Goal: Task Accomplishment & Management: Complete application form

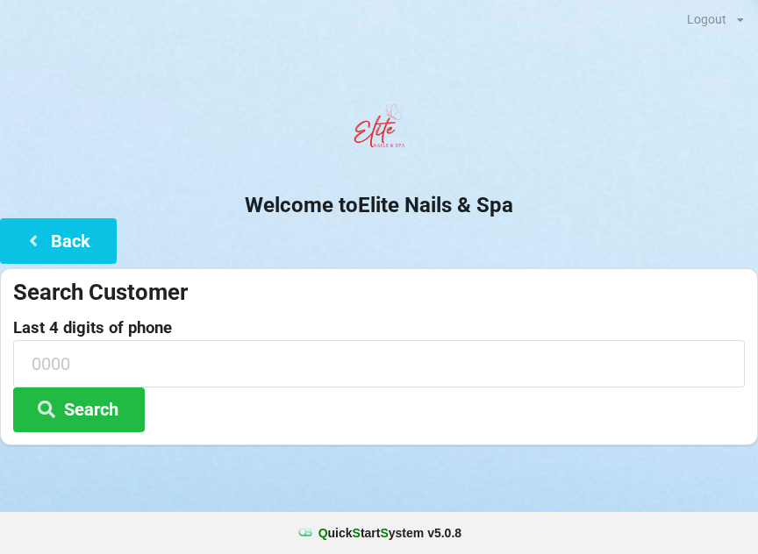
click at [125, 162] on div at bounding box center [379, 133] width 758 height 75
click at [90, 234] on button "Back" at bounding box center [58, 240] width 117 height 45
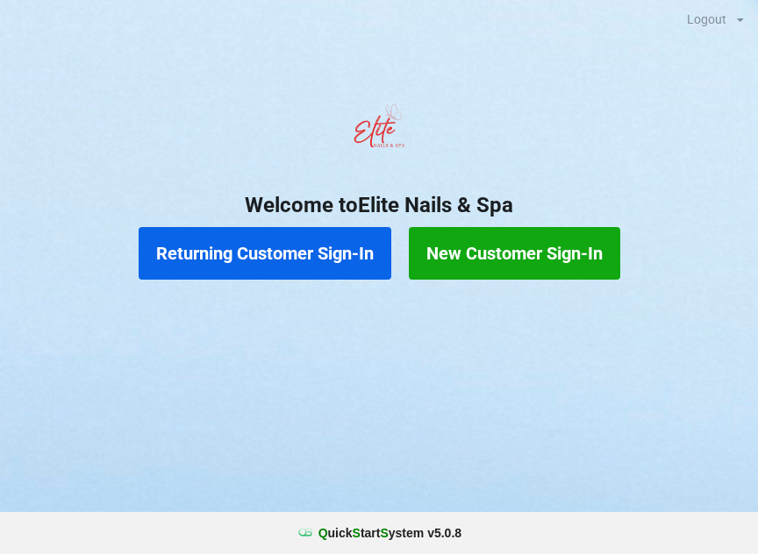
click at [527, 258] on button "New Customer Sign-In" at bounding box center [514, 253] width 211 height 53
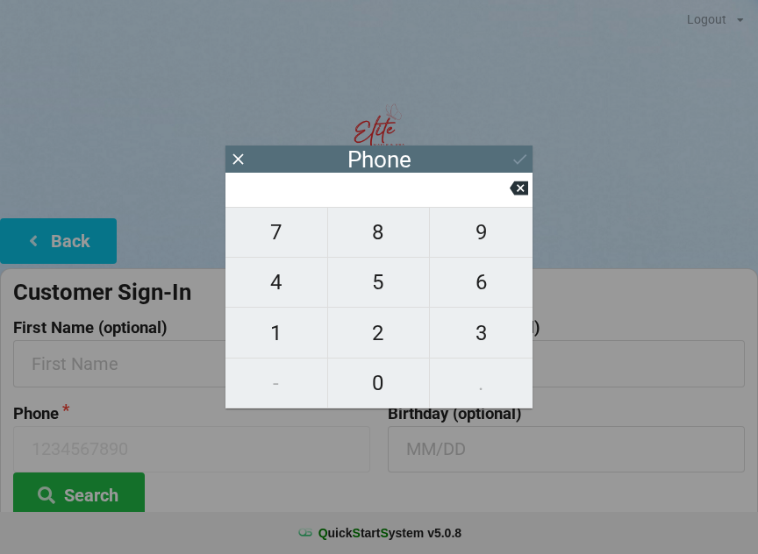
click at [486, 345] on span "3" at bounding box center [481, 333] width 103 height 37
type input "3"
click at [293, 282] on span "4" at bounding box center [276, 282] width 102 height 37
type input "34"
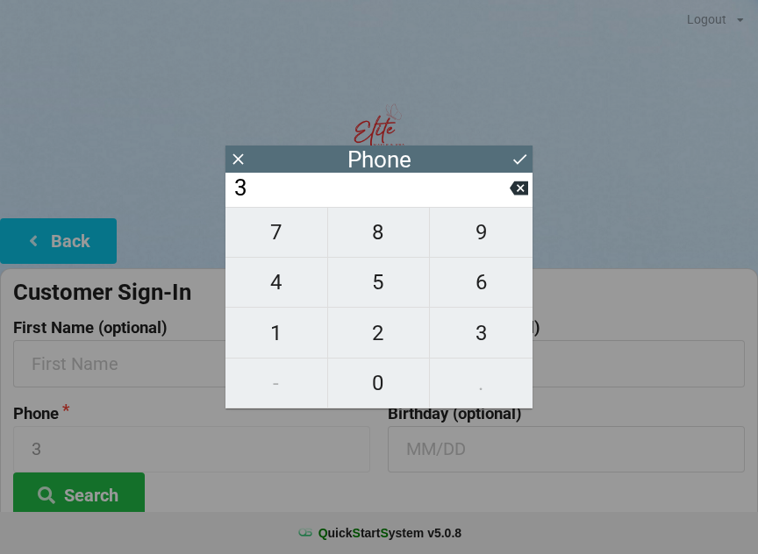
type input "34"
click at [296, 227] on span "7" at bounding box center [276, 232] width 102 height 37
type input "347"
click at [296, 235] on span "7" at bounding box center [276, 232] width 102 height 37
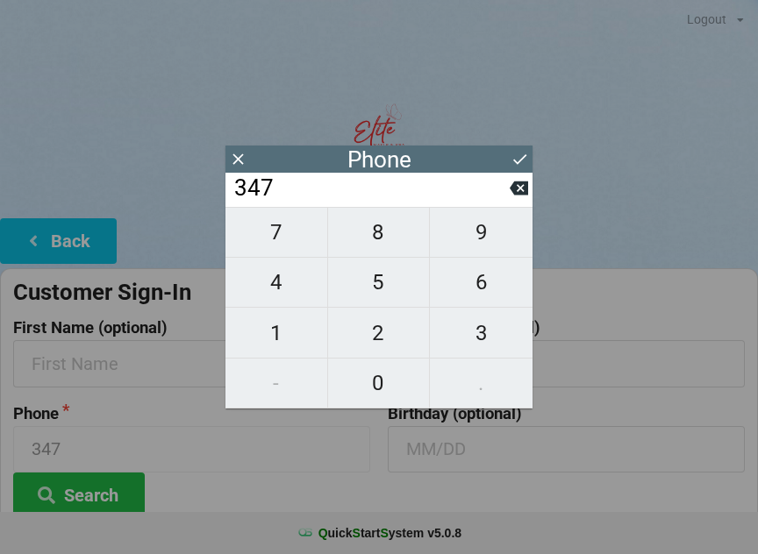
type input "3477"
click at [383, 339] on span "2" at bounding box center [379, 333] width 102 height 37
type input "34772"
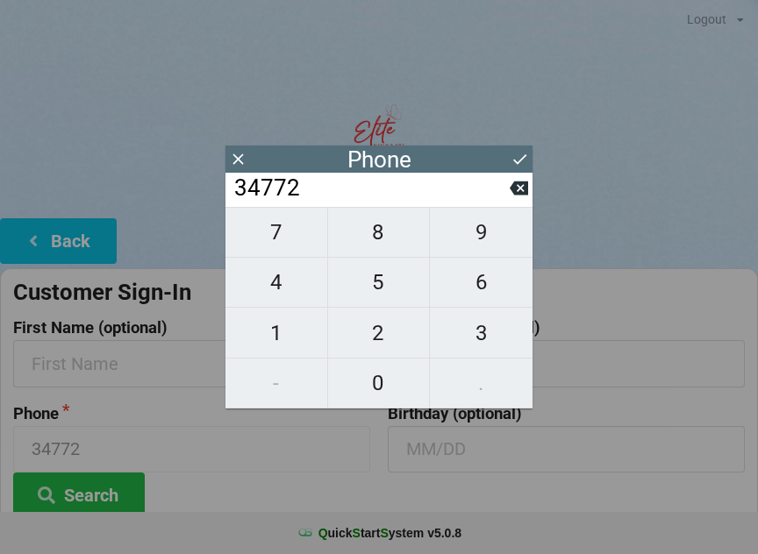
click at [381, 335] on span "2" at bounding box center [379, 333] width 102 height 37
type input "347722"
click at [390, 330] on span "2" at bounding box center [379, 333] width 102 height 37
type input "3477222"
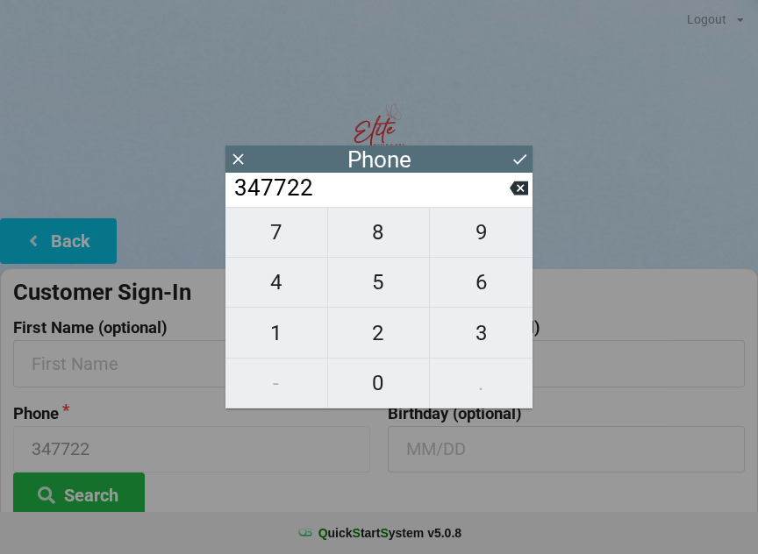
type input "3477222"
click at [397, 234] on span "8" at bounding box center [379, 232] width 102 height 37
type input "34772228"
click at [279, 283] on span "4" at bounding box center [276, 282] width 102 height 37
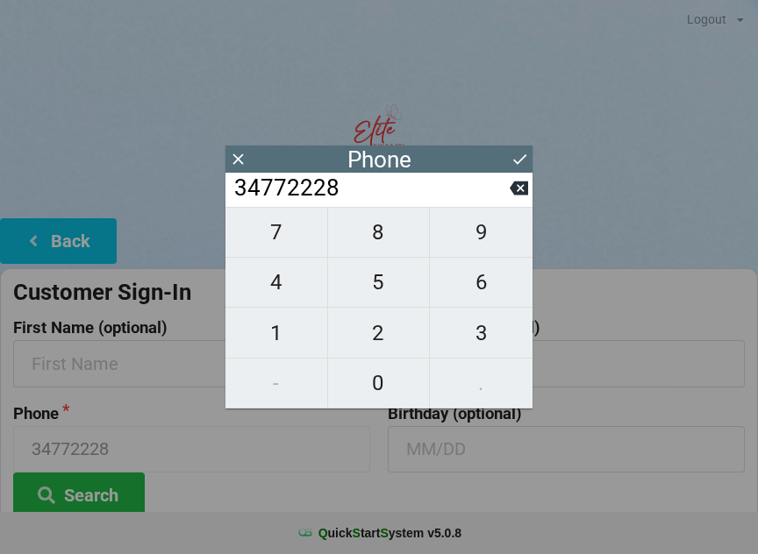
type input "347722284"
click at [391, 249] on span "8" at bounding box center [379, 232] width 102 height 37
type input "3477222848"
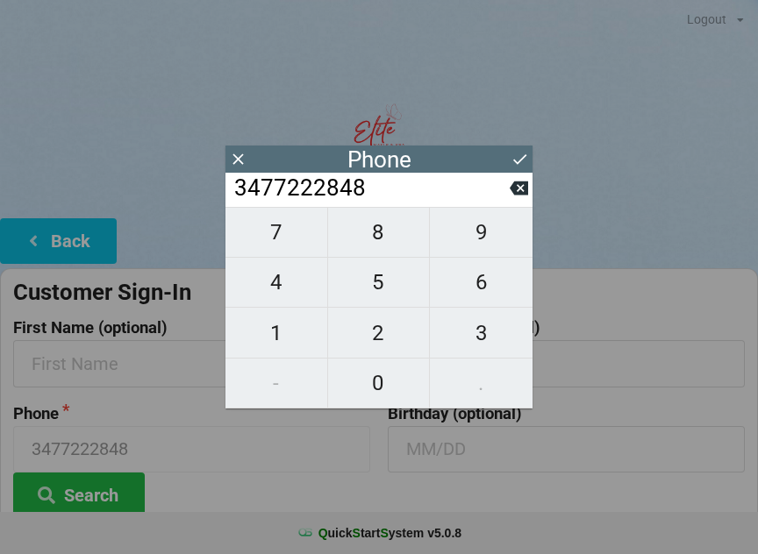
click at [515, 150] on icon at bounding box center [520, 159] width 18 height 18
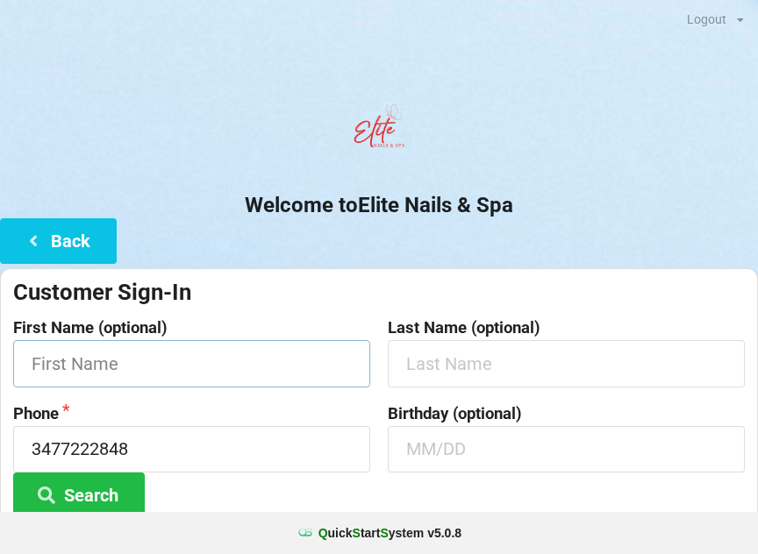
click at [226, 350] on input "text" at bounding box center [191, 363] width 357 height 46
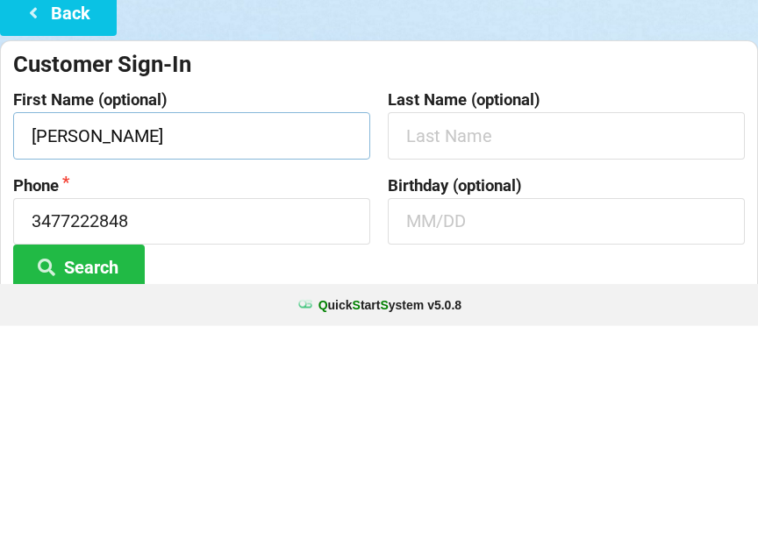
type input "[PERSON_NAME]"
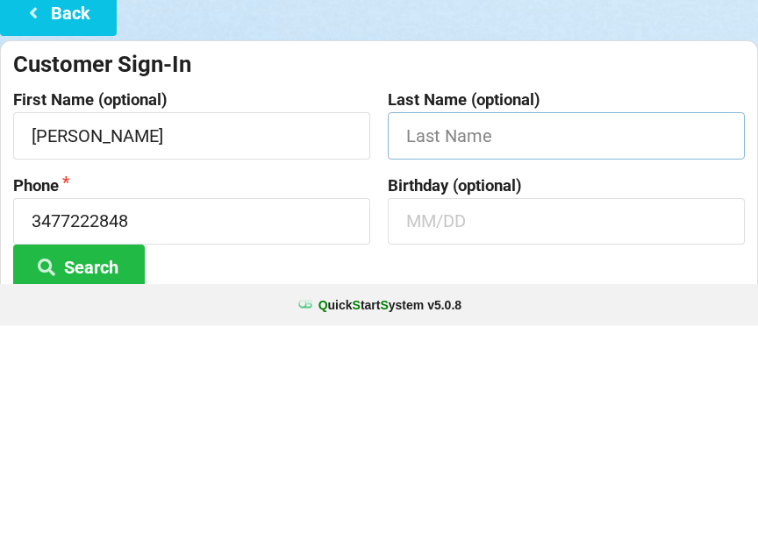
click at [543, 340] on input "text" at bounding box center [566, 363] width 357 height 46
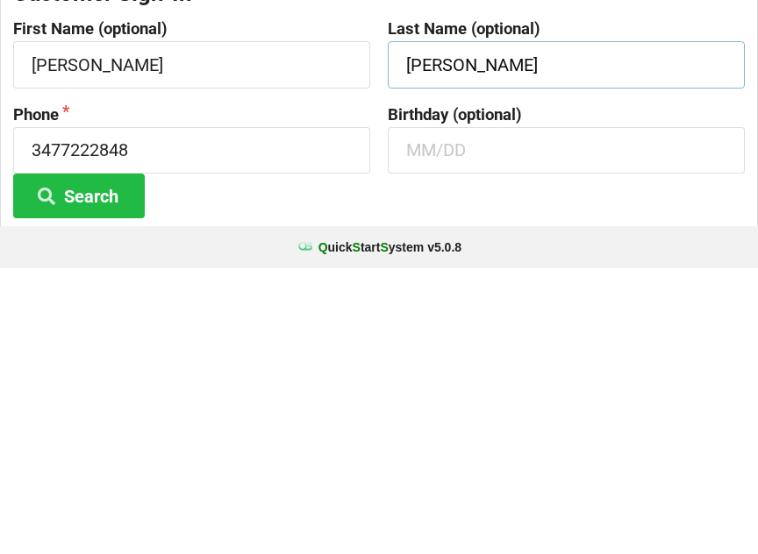
type input "[PERSON_NAME]"
click at [117, 460] on button "Search" at bounding box center [79, 482] width 132 height 45
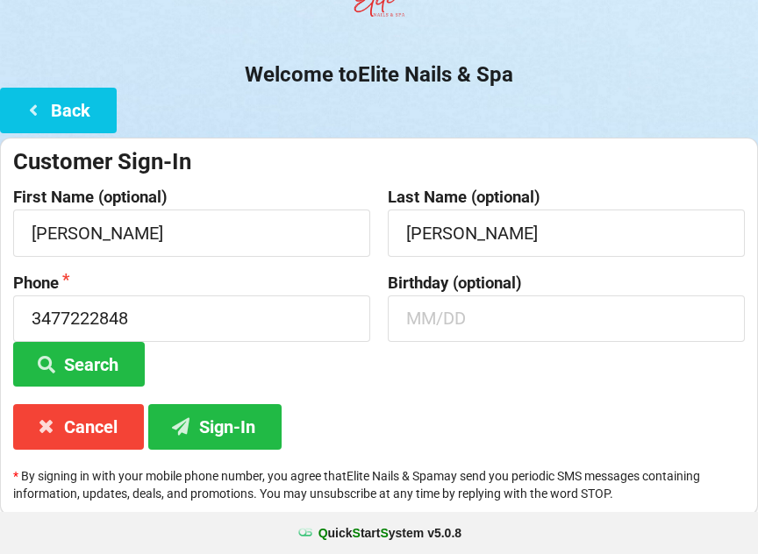
click at [212, 440] on button "Sign-In" at bounding box center [214, 426] width 133 height 45
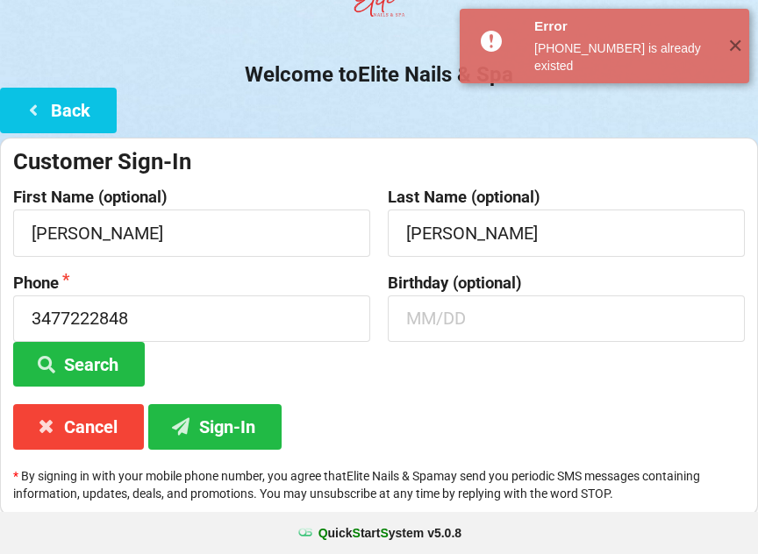
click at [68, 346] on button "Search" at bounding box center [79, 364] width 132 height 45
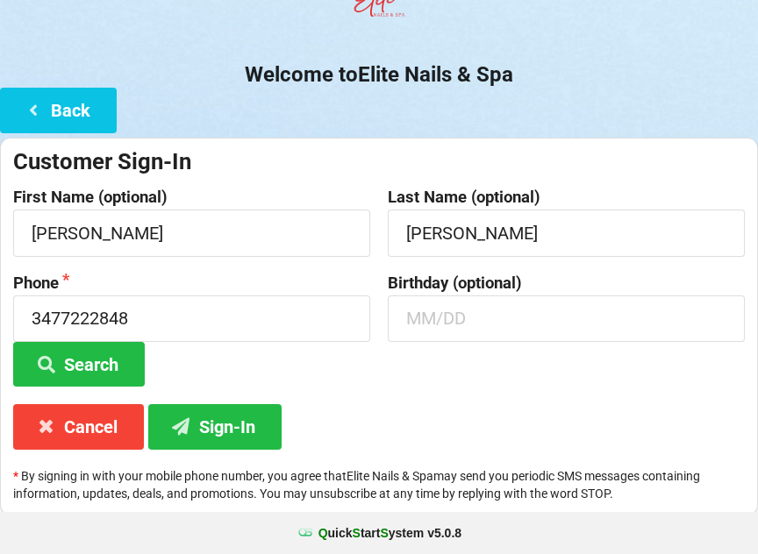
click at [82, 99] on button "Back" at bounding box center [58, 110] width 117 height 45
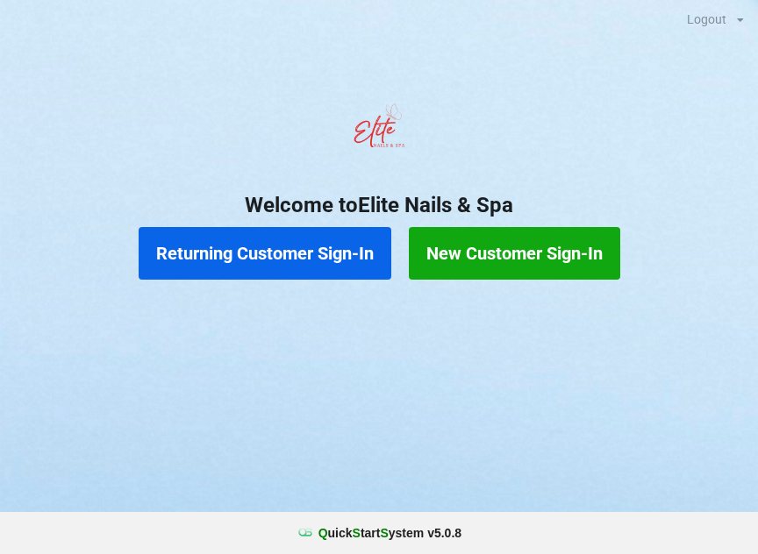
click at [547, 244] on button "New Customer Sign-In" at bounding box center [514, 253] width 211 height 53
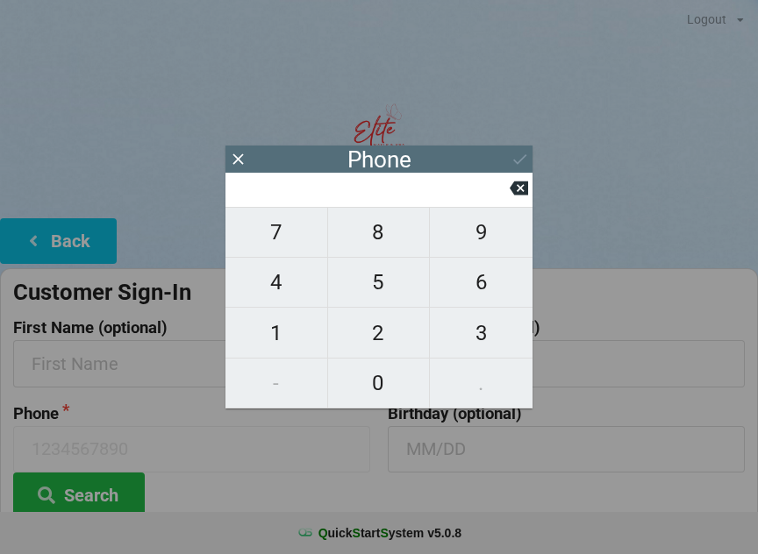
click at [470, 339] on span "3" at bounding box center [481, 333] width 103 height 37
type input "3"
click at [291, 281] on span "4" at bounding box center [276, 282] width 102 height 37
type input "34"
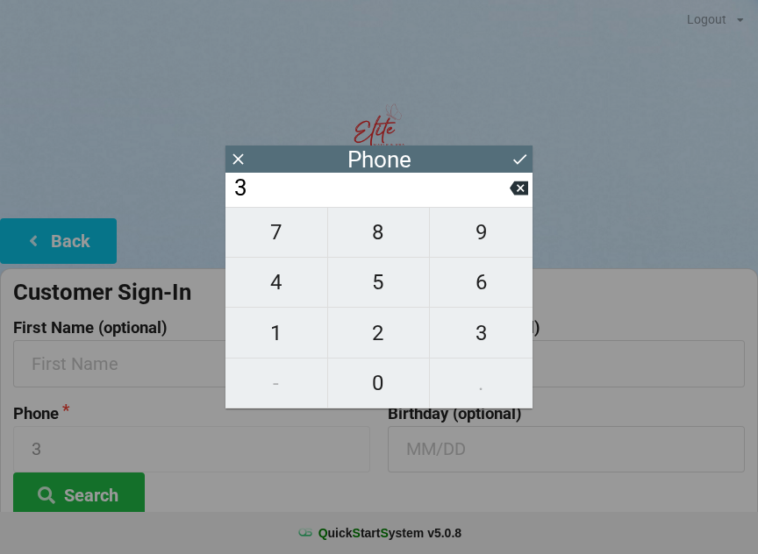
type input "34"
click at [293, 230] on span "7" at bounding box center [276, 232] width 102 height 37
type input "347"
click at [305, 233] on span "7" at bounding box center [276, 232] width 102 height 37
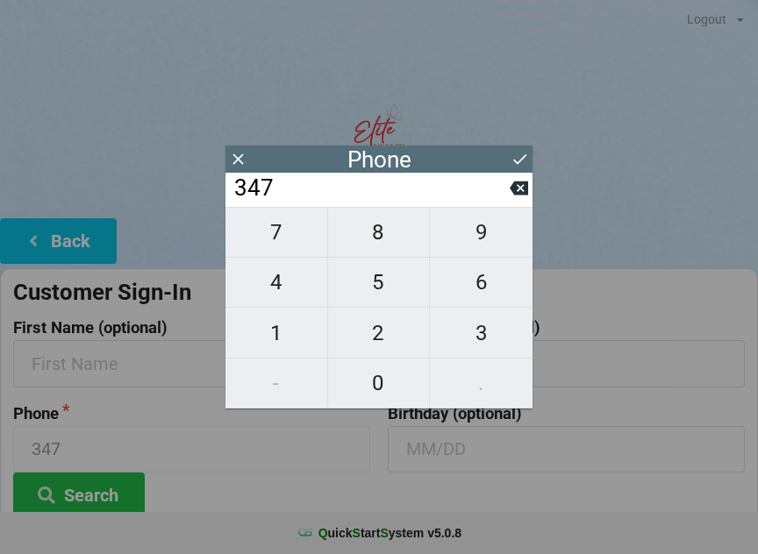
type input "3477"
click at [380, 325] on span "2" at bounding box center [379, 333] width 102 height 37
type input "34772"
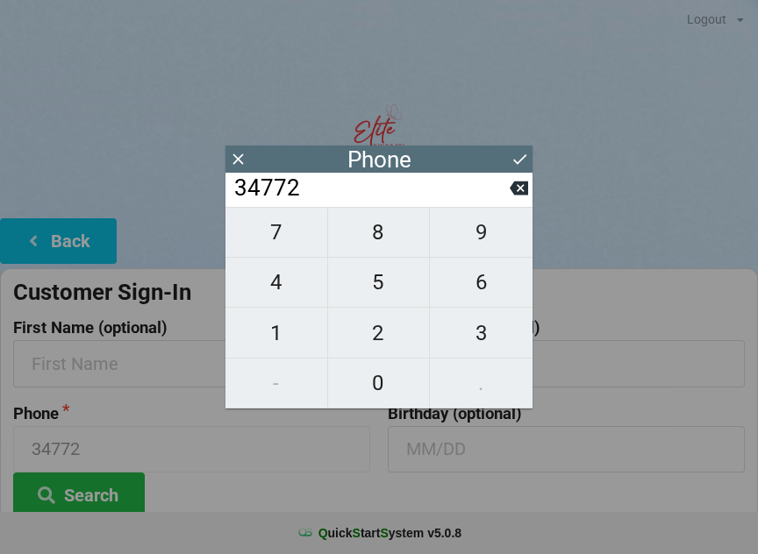
click at [384, 327] on span "2" at bounding box center [379, 333] width 102 height 37
type input "347722"
click at [382, 336] on span "2" at bounding box center [379, 333] width 102 height 37
type input "3477222"
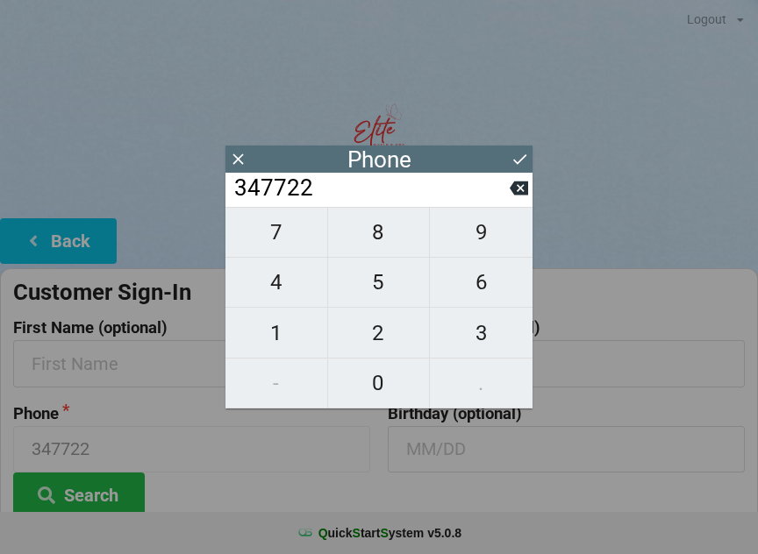
type input "3477222"
click at [388, 250] on span "8" at bounding box center [379, 232] width 102 height 37
type input "34772228"
click at [292, 283] on span "4" at bounding box center [276, 282] width 102 height 37
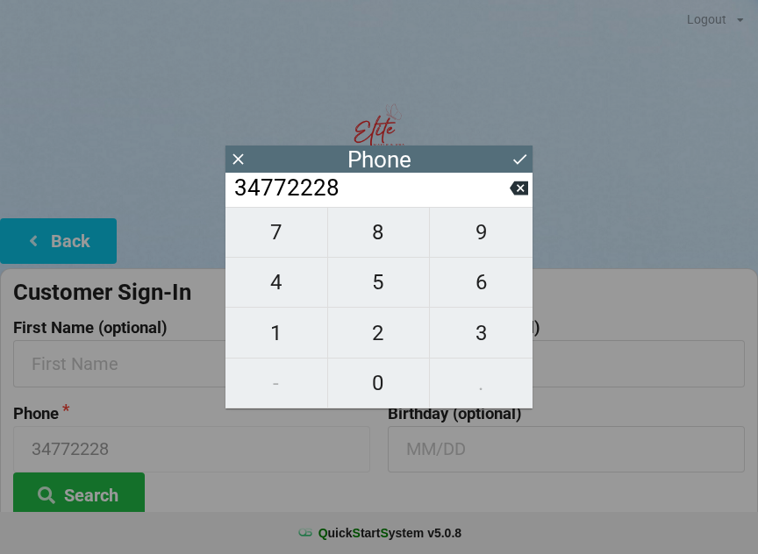
type input "347722284"
click at [383, 242] on span "8" at bounding box center [379, 232] width 102 height 37
type input "3477222848"
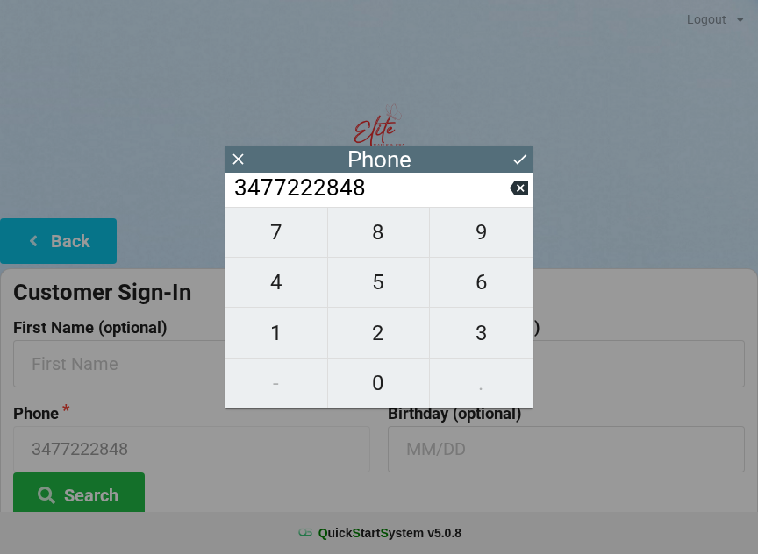
click at [516, 147] on button at bounding box center [520, 159] width 18 height 24
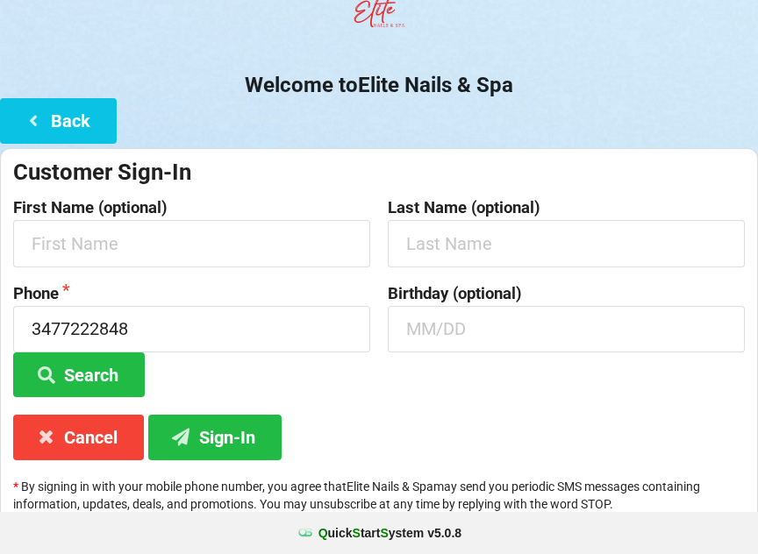
scroll to position [131, 0]
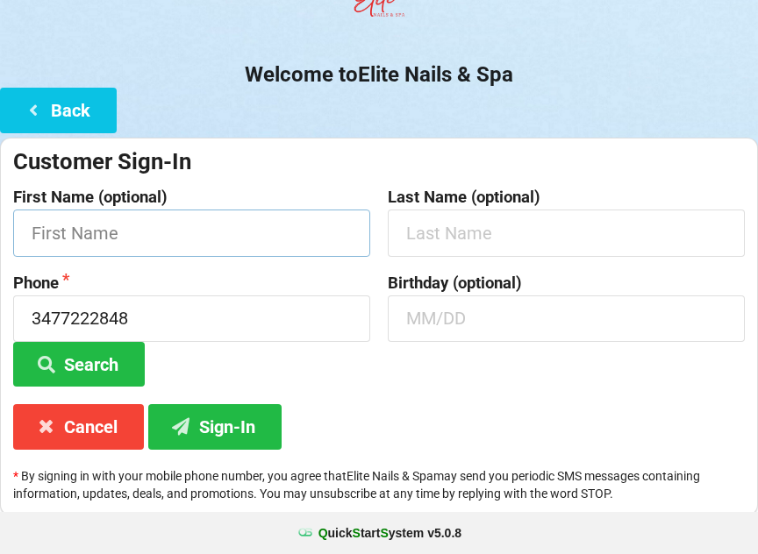
click at [257, 236] on input "text" at bounding box center [191, 233] width 357 height 46
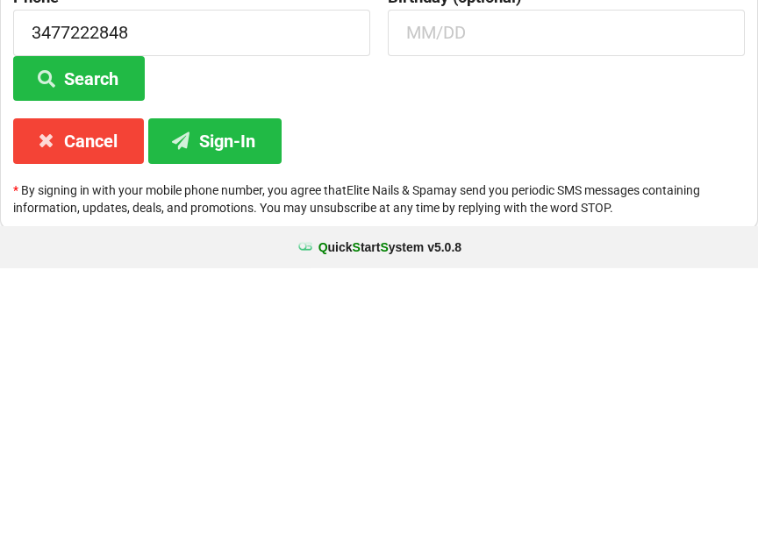
click at [251, 404] on button "Sign-In" at bounding box center [214, 426] width 133 height 45
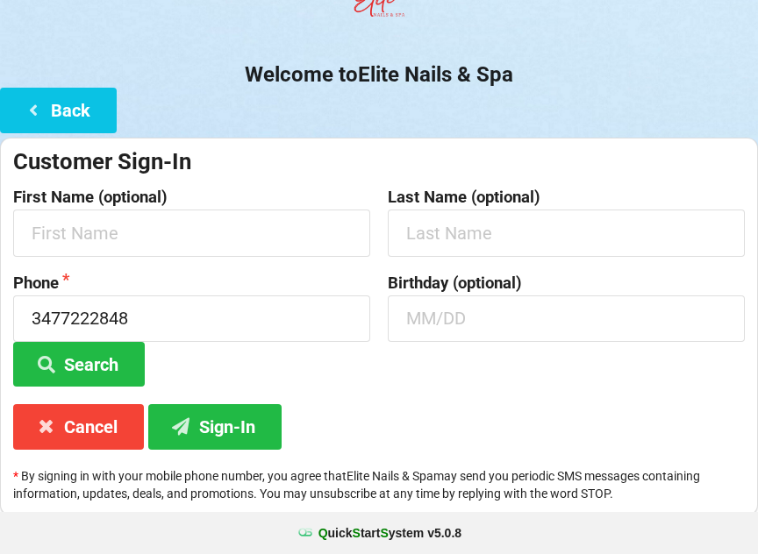
click at [81, 112] on button "Back" at bounding box center [58, 110] width 117 height 45
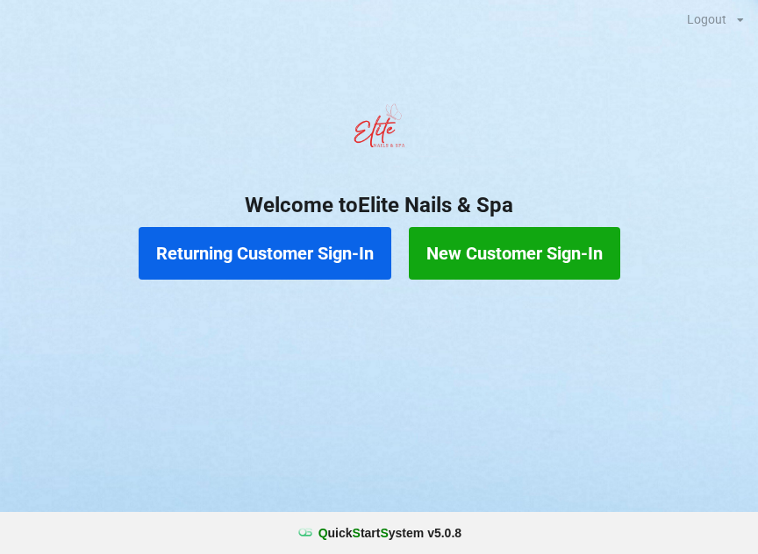
click at [309, 264] on button "Returning Customer Sign-In" at bounding box center [265, 253] width 253 height 53
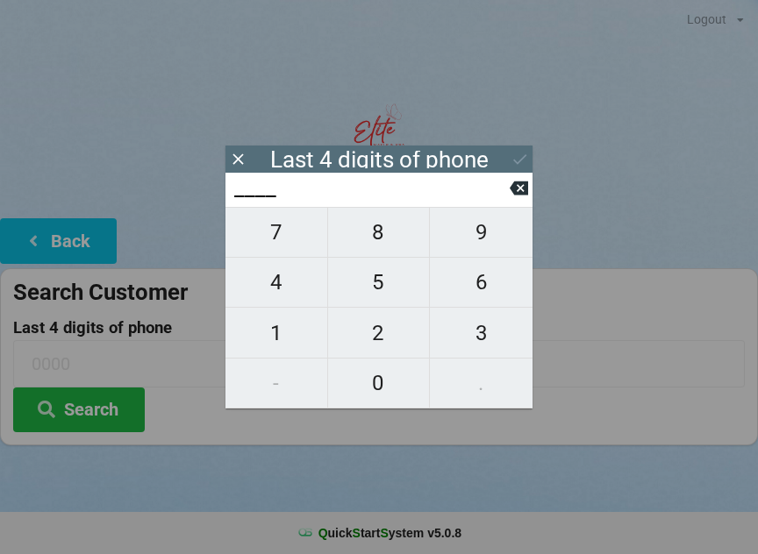
click at [486, 344] on span "3" at bounding box center [481, 333] width 103 height 37
type input "3___"
click at [294, 298] on span "4" at bounding box center [276, 282] width 102 height 37
type input "34__"
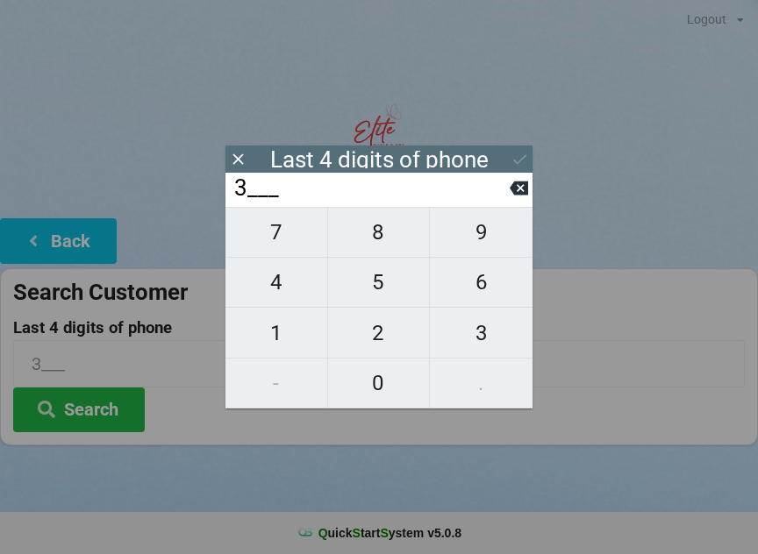
type input "34__"
click at [282, 240] on span "7" at bounding box center [276, 232] width 102 height 37
type input "347_"
click at [293, 239] on span "7" at bounding box center [276, 232] width 102 height 37
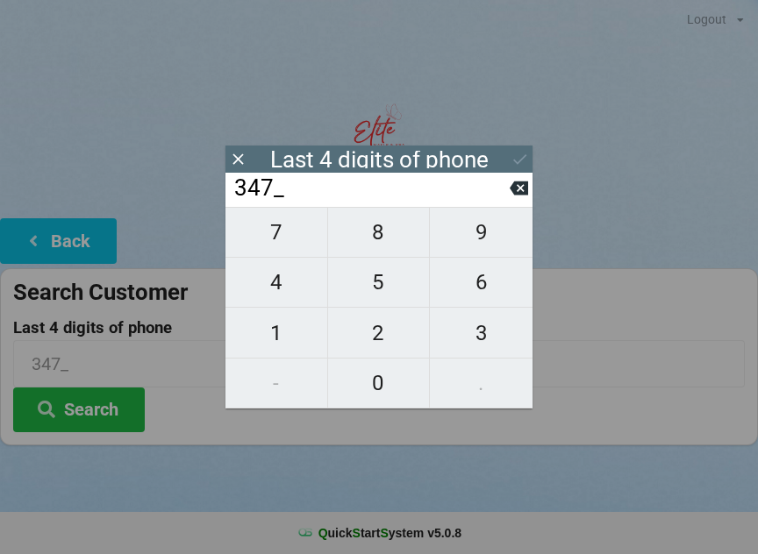
type input "3477"
click at [389, 340] on div "7 8 9 4 5 6 1 2 3 - 0 ." at bounding box center [378, 308] width 307 height 202
click at [239, 156] on icon at bounding box center [238, 159] width 18 height 18
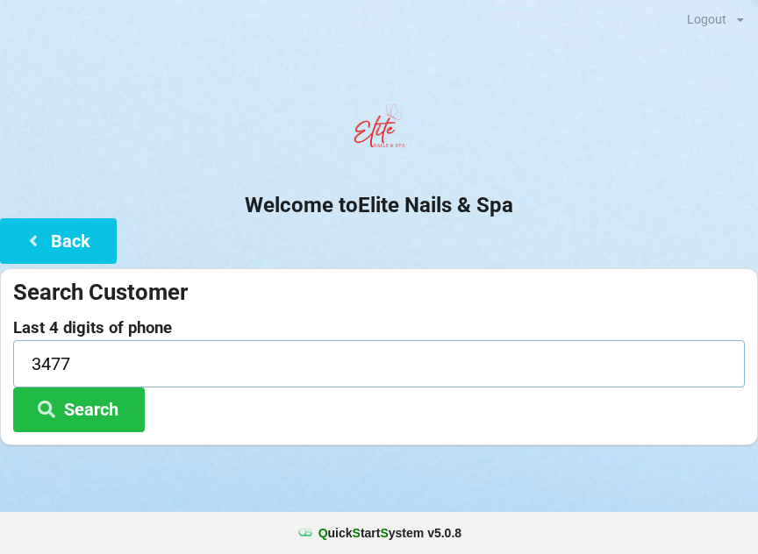
click at [134, 377] on input "3477" at bounding box center [379, 363] width 732 height 46
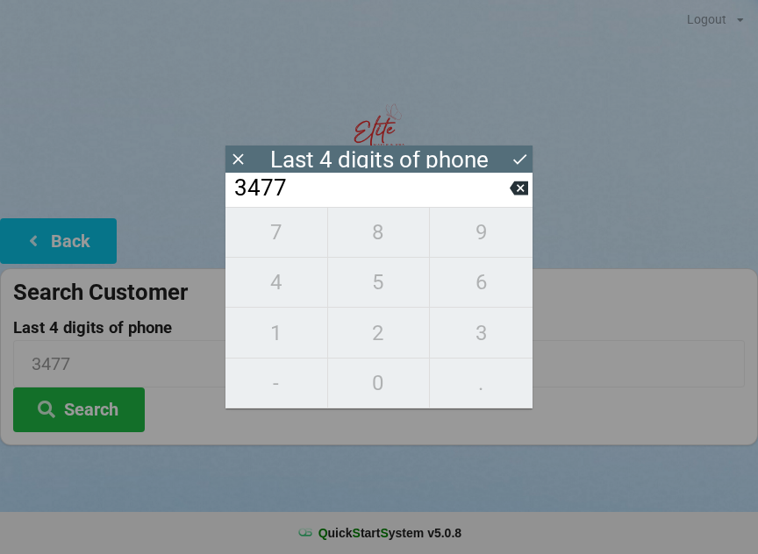
click at [509, 203] on input "3477" at bounding box center [370, 189] width 277 height 28
click at [501, 203] on input "3477" at bounding box center [370, 189] width 277 height 28
click at [505, 200] on input "3477" at bounding box center [370, 189] width 277 height 28
click at [505, 181] on input "3477" at bounding box center [370, 189] width 277 height 28
click at [518, 185] on icon at bounding box center [519, 188] width 18 height 18
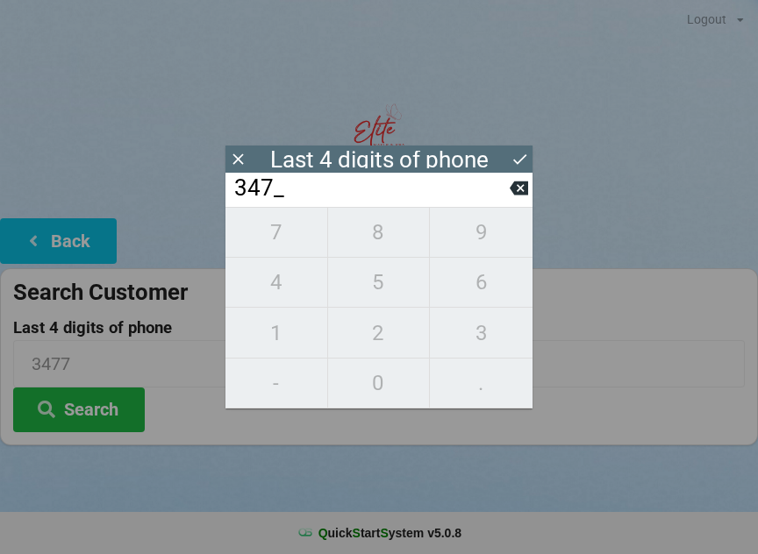
click at [515, 186] on icon at bounding box center [519, 188] width 18 height 18
click at [511, 187] on icon at bounding box center [519, 188] width 18 height 18
click at [509, 184] on input "3___" at bounding box center [370, 189] width 277 height 28
click at [527, 187] on icon at bounding box center [519, 188] width 18 height 18
type input "____"
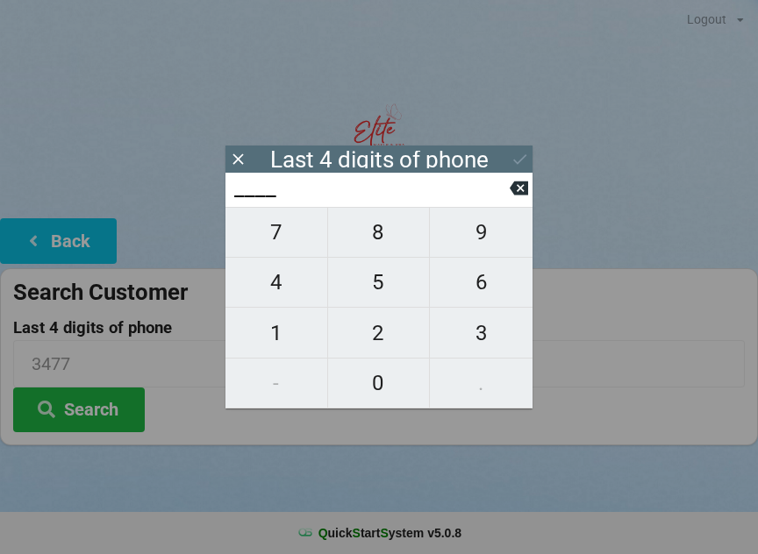
click at [378, 342] on span "2" at bounding box center [379, 333] width 102 height 37
type input "2___"
click at [399, 233] on span "8" at bounding box center [379, 232] width 102 height 37
type input "28__"
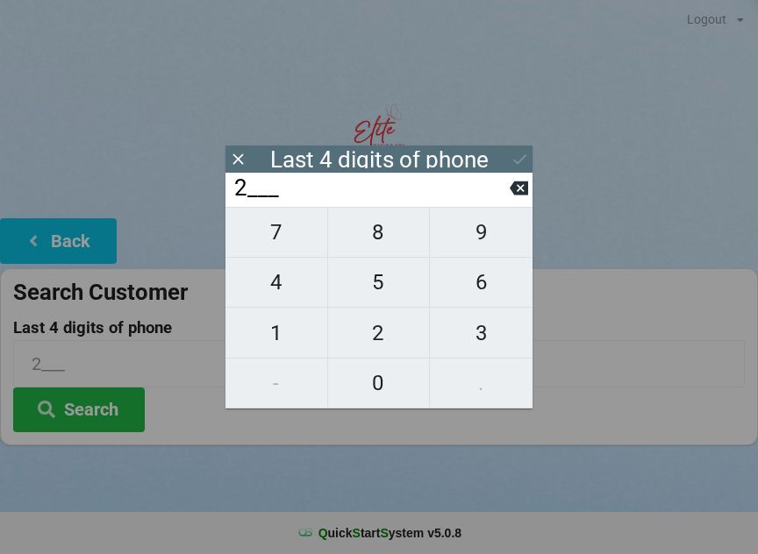
type input "28__"
click at [292, 298] on span "4" at bounding box center [276, 282] width 102 height 37
type input "284_"
click at [398, 240] on span "8" at bounding box center [379, 232] width 102 height 37
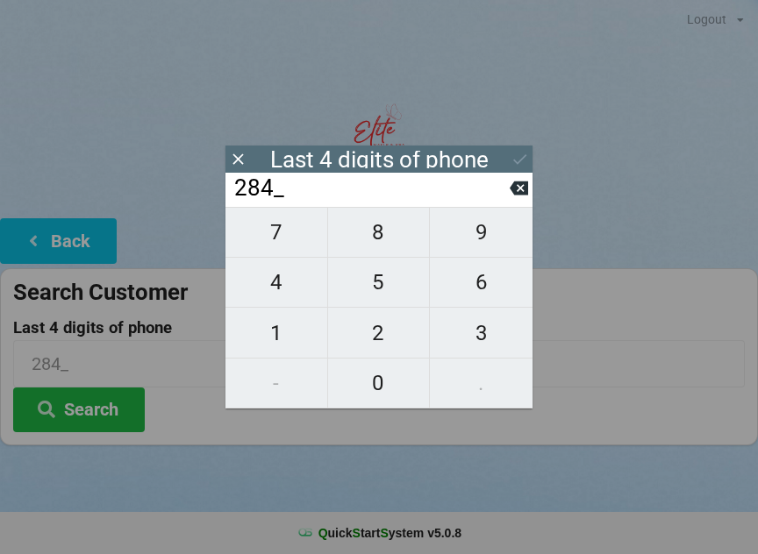
type input "2848"
click at [512, 154] on icon at bounding box center [520, 159] width 18 height 18
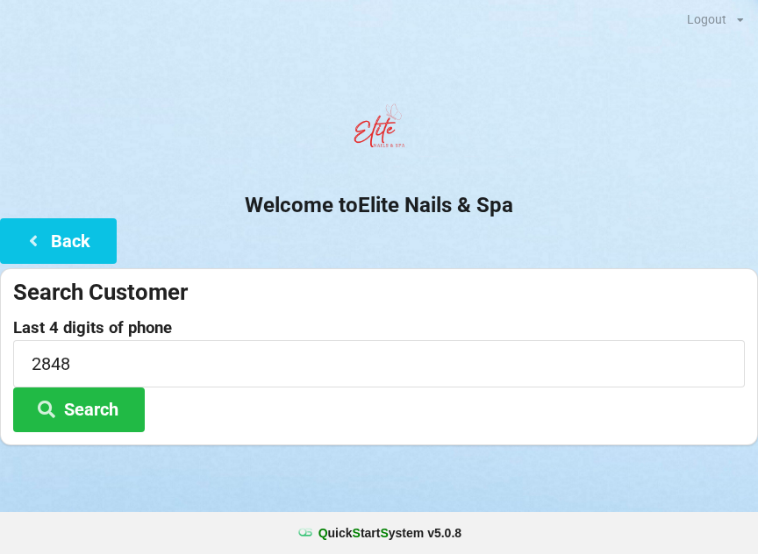
click at [111, 412] on button "Search" at bounding box center [79, 410] width 132 height 45
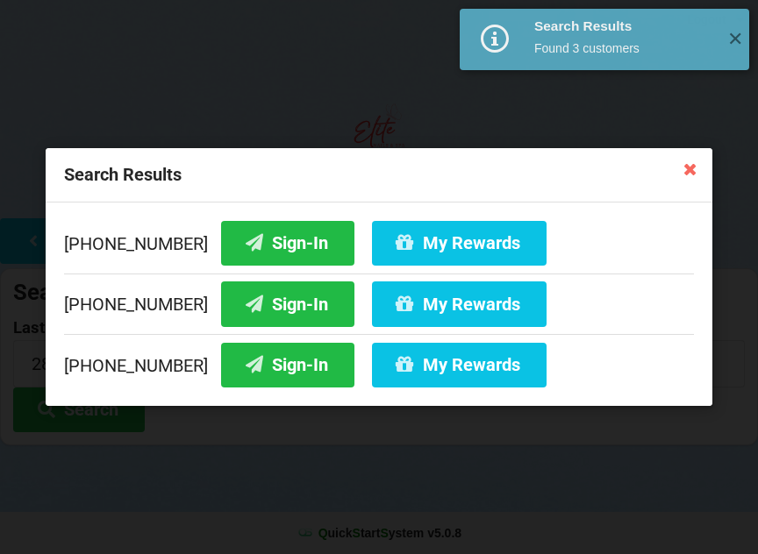
click at [258, 234] on button "Sign-In" at bounding box center [287, 243] width 133 height 45
